Goal: Find specific page/section: Find specific page/section

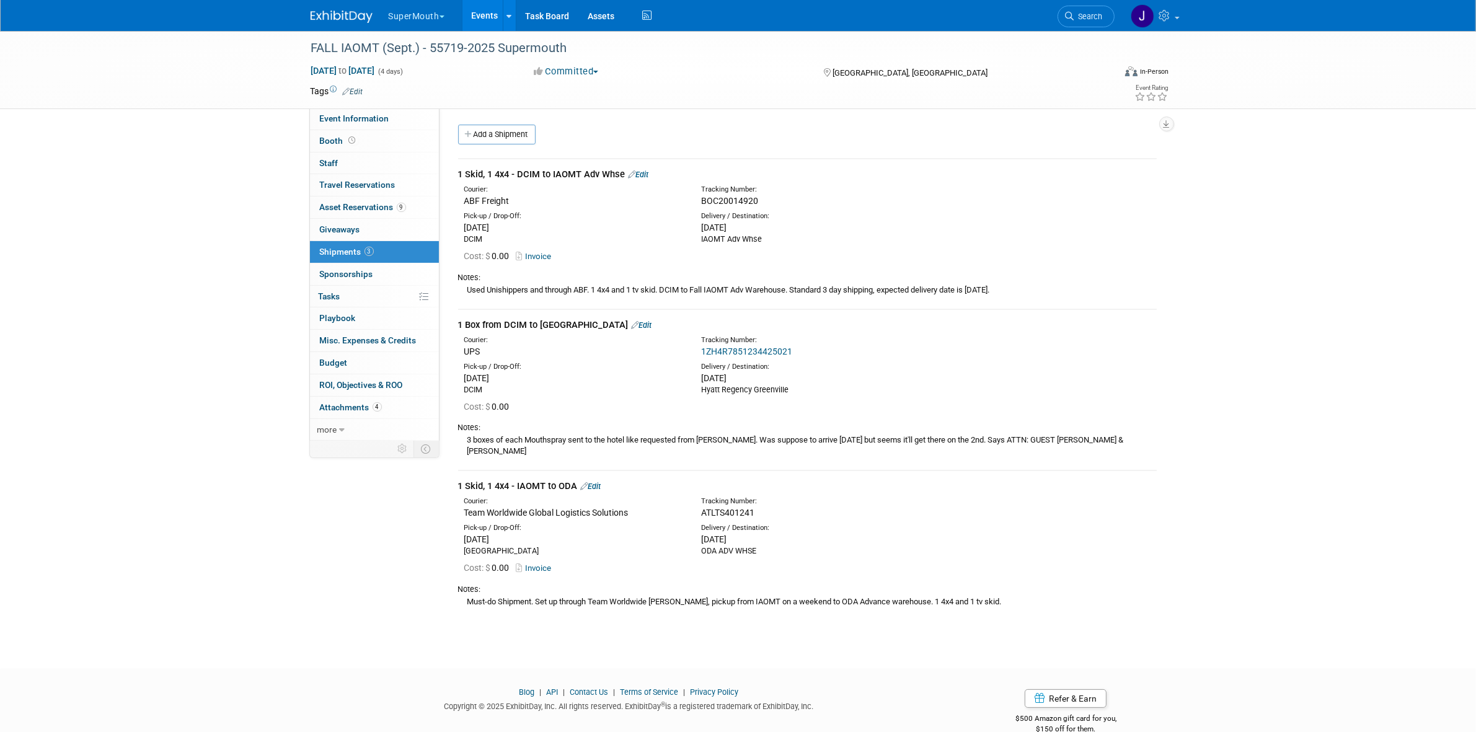
click at [480, 4] on link "Events" at bounding box center [484, 15] width 45 height 31
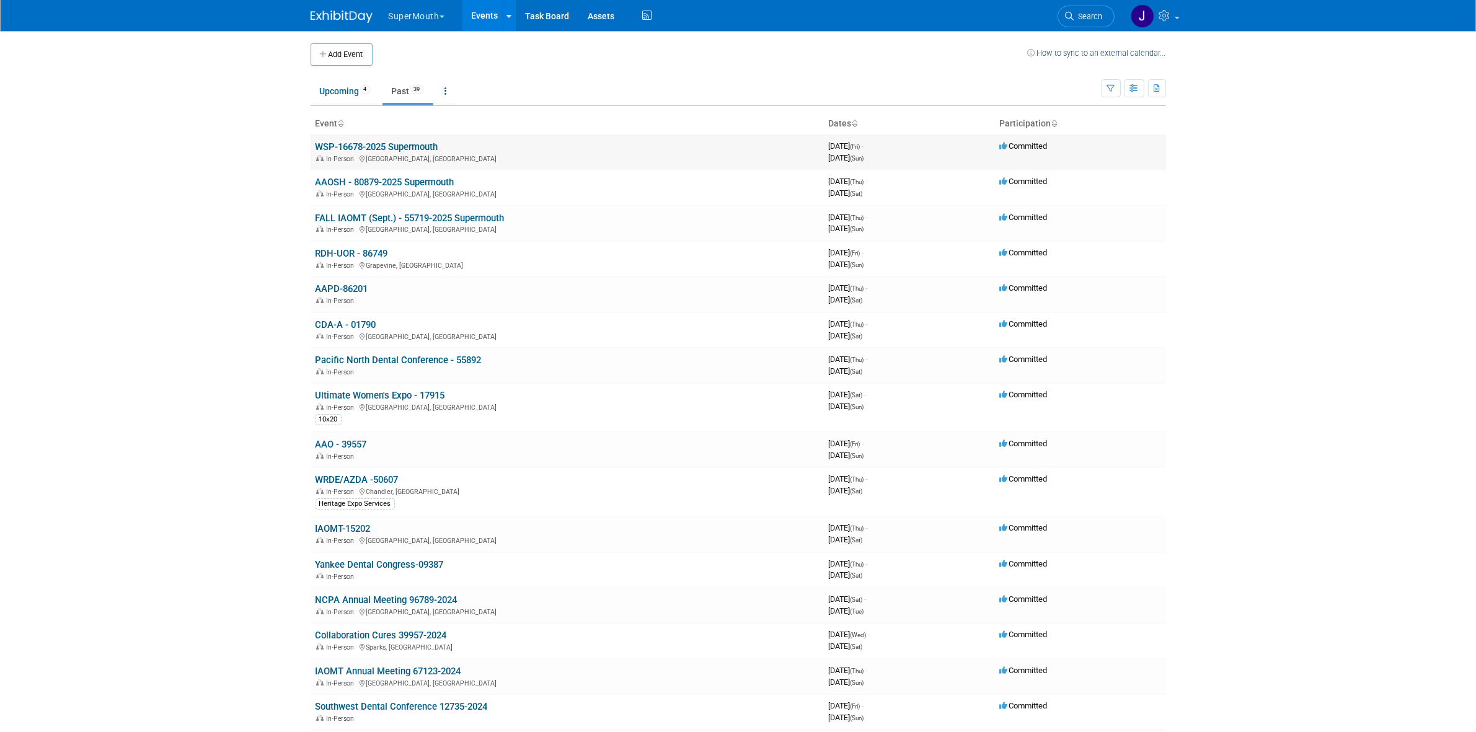
click at [358, 141] on td "WSP-16678-2025 Supermouth In-Person San Diego, CA" at bounding box center [566, 151] width 513 height 35
click at [401, 150] on link "WSP-16678-2025 Supermouth" at bounding box center [376, 146] width 123 height 11
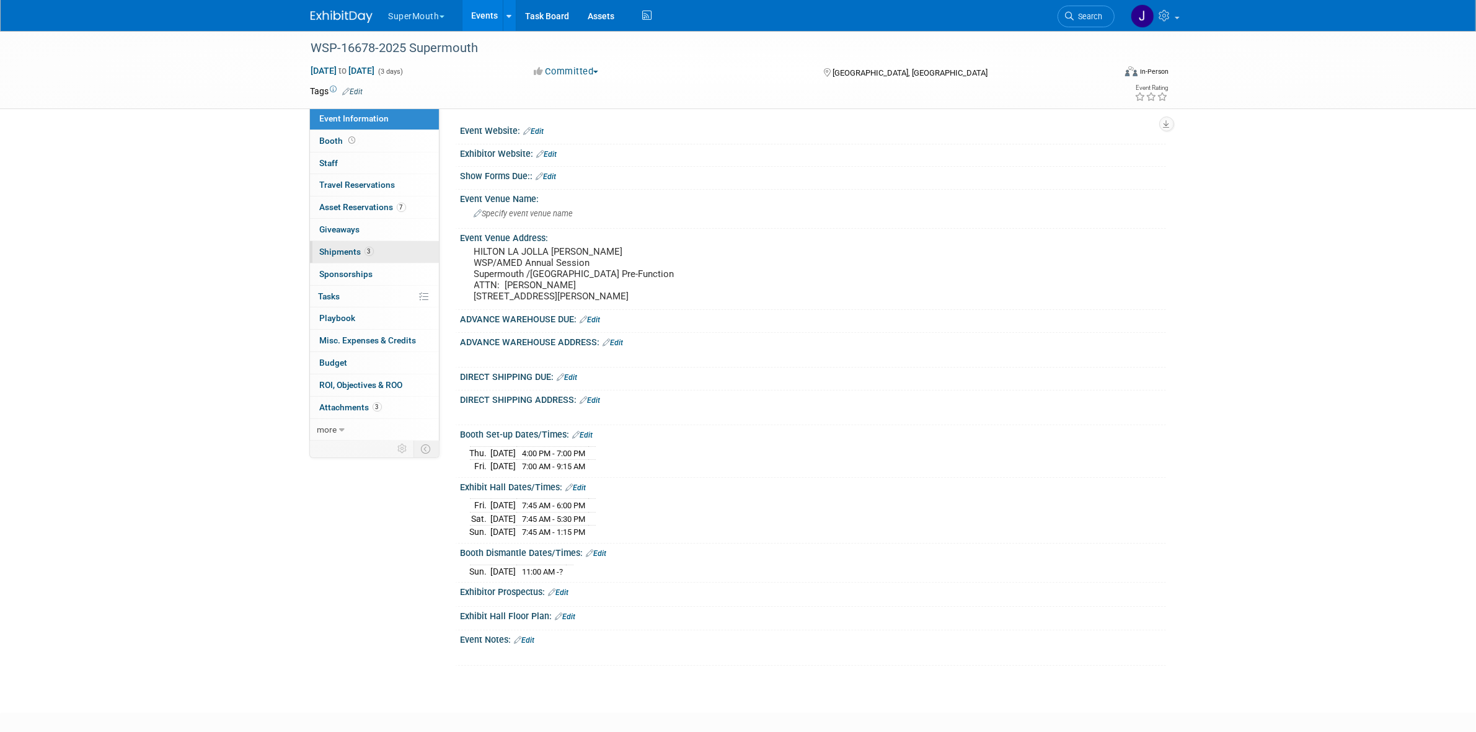
click at [401, 252] on link "3 Shipments 3" at bounding box center [374, 252] width 129 height 22
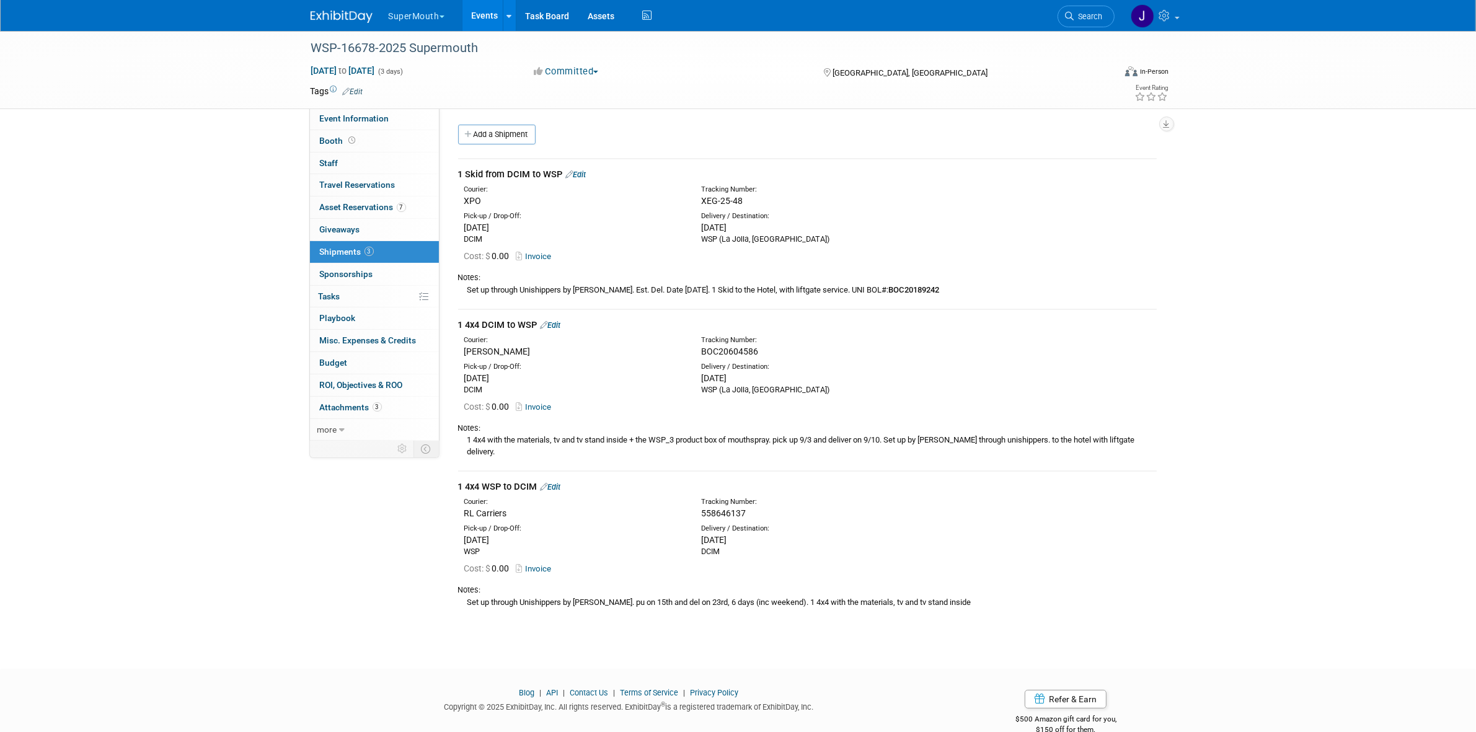
click at [549, 259] on link "Invoice" at bounding box center [536, 256] width 40 height 9
click at [546, 563] on span "Invoice" at bounding box center [536, 568] width 40 height 10
click at [542, 564] on link "Invoice" at bounding box center [536, 568] width 40 height 9
